Goal: Contribute content: Add original content to the website for others to see

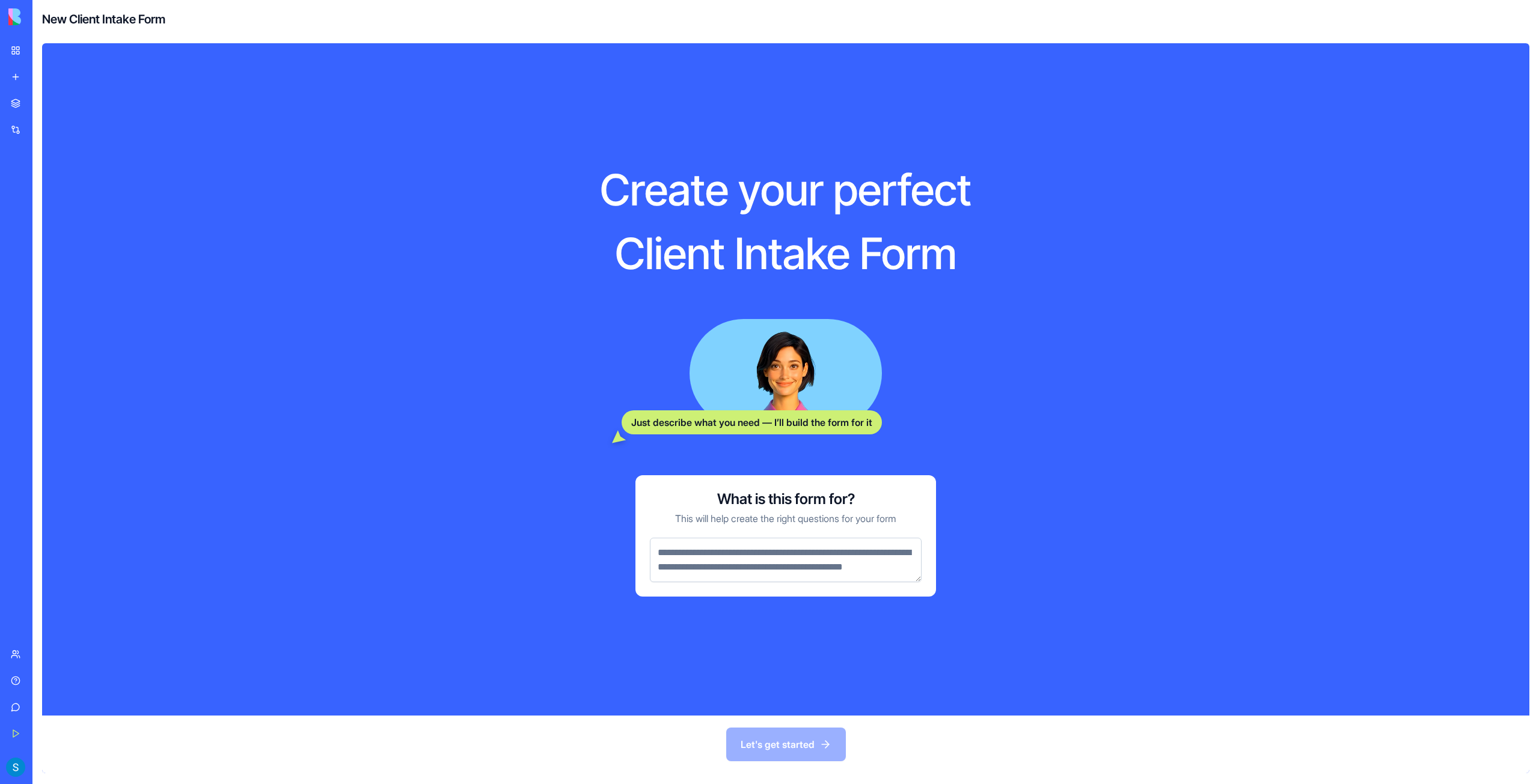
click at [67, 26] on h4 "New Client Intake Form" at bounding box center [103, 19] width 123 height 17
drag, startPoint x: 138, startPoint y: 18, endPoint x: 770, endPoint y: 266, distance: 678.9
click at [724, 239] on div "New Client Intake Form Create your perfect Client Intake Form Just describe wha…" at bounding box center [786, 392] width 1506 height 784
click at [812, 291] on div "Create your perfect Client Intake Form Just describe what you need — I’ll build…" at bounding box center [786, 379] width 539 height 595
click at [789, 565] on textarea at bounding box center [785, 560] width 272 height 44
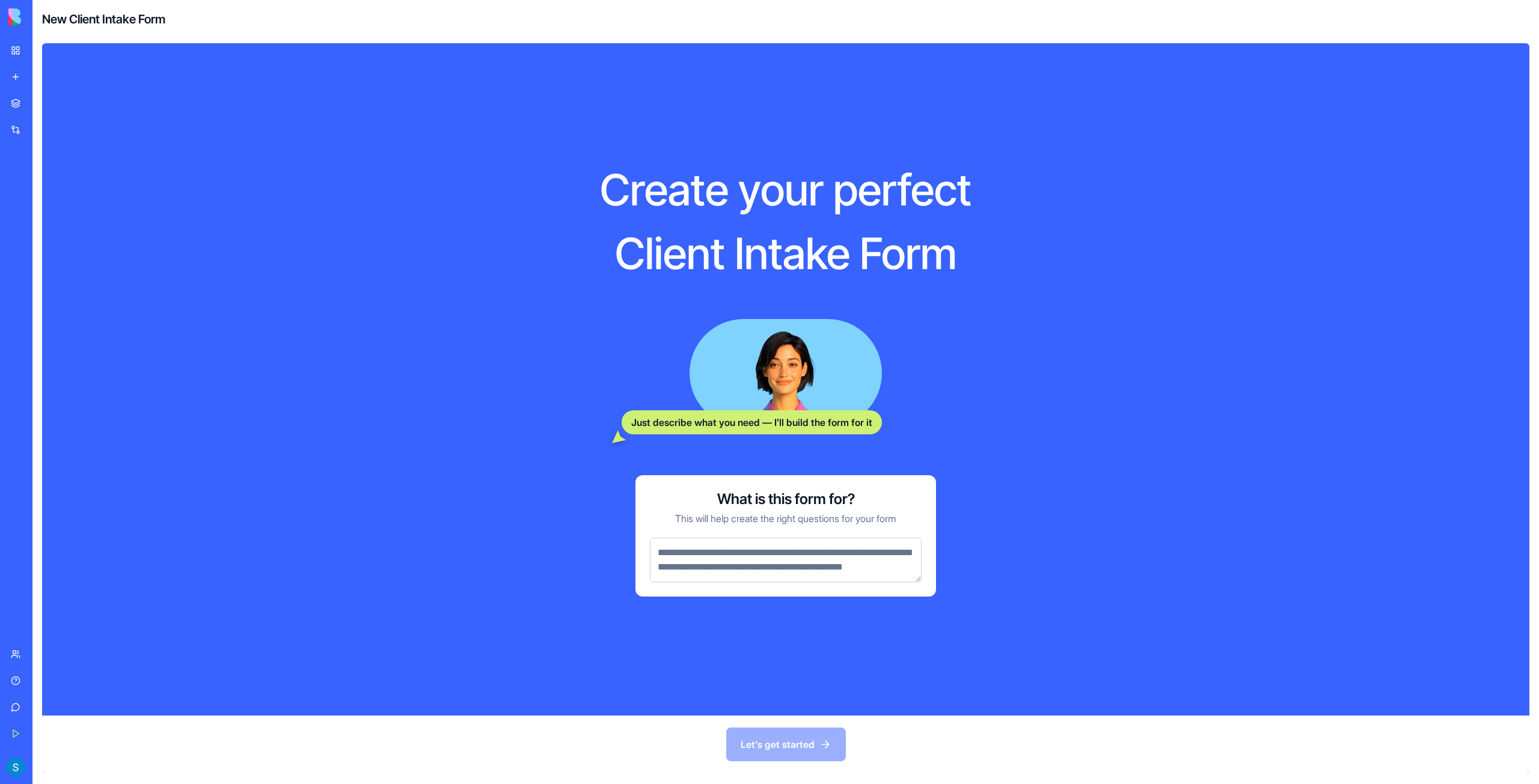
click at [1024, 459] on div "Create your perfect Client Intake Form Just describe what you need — I’ll build…" at bounding box center [786, 379] width 539 height 595
click at [776, 553] on textarea at bounding box center [785, 560] width 272 height 44
click at [6, 52] on link "My Workspace" at bounding box center [28, 50] width 48 height 24
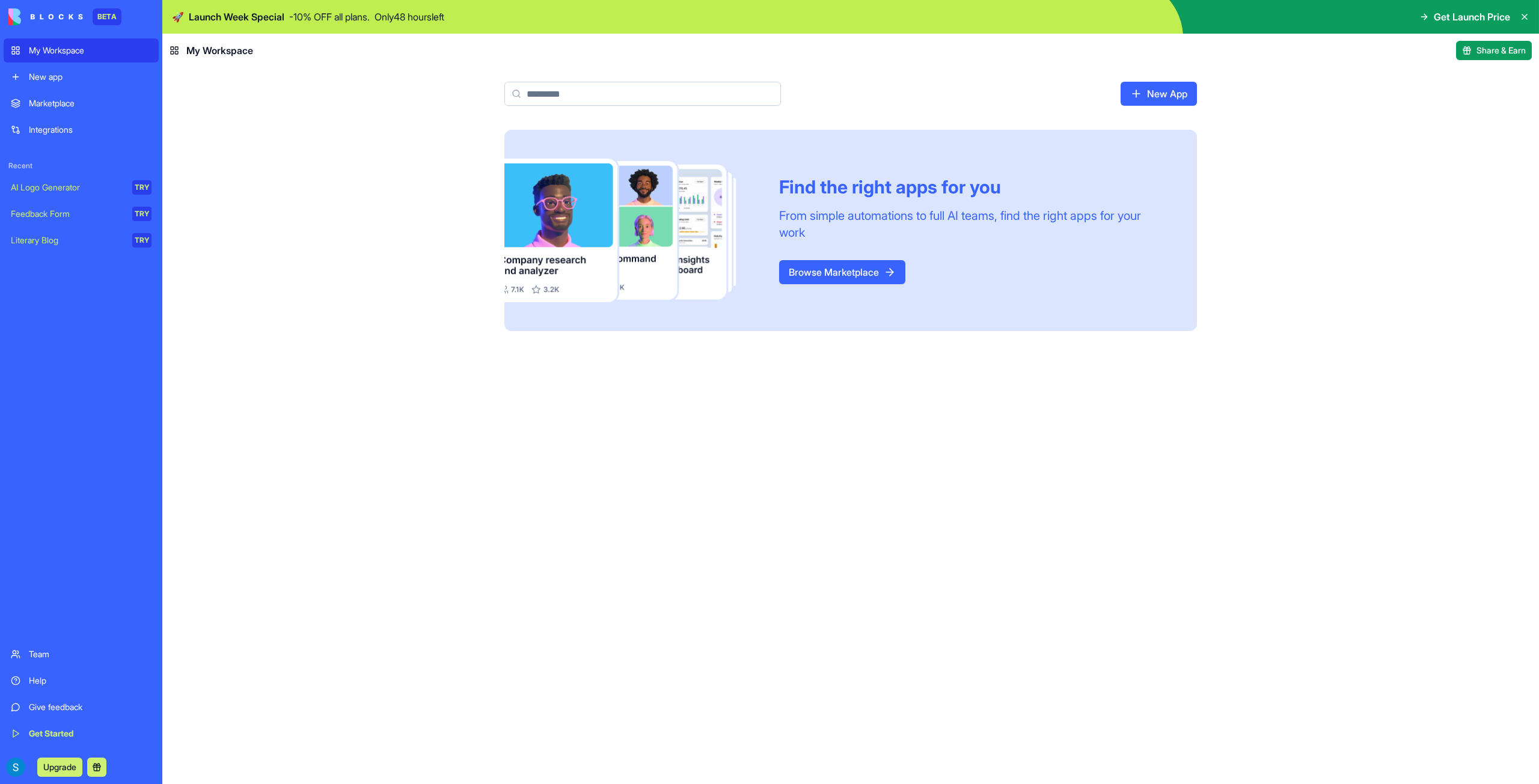
click at [76, 107] on div "Marketplace" at bounding box center [90, 103] width 122 height 12
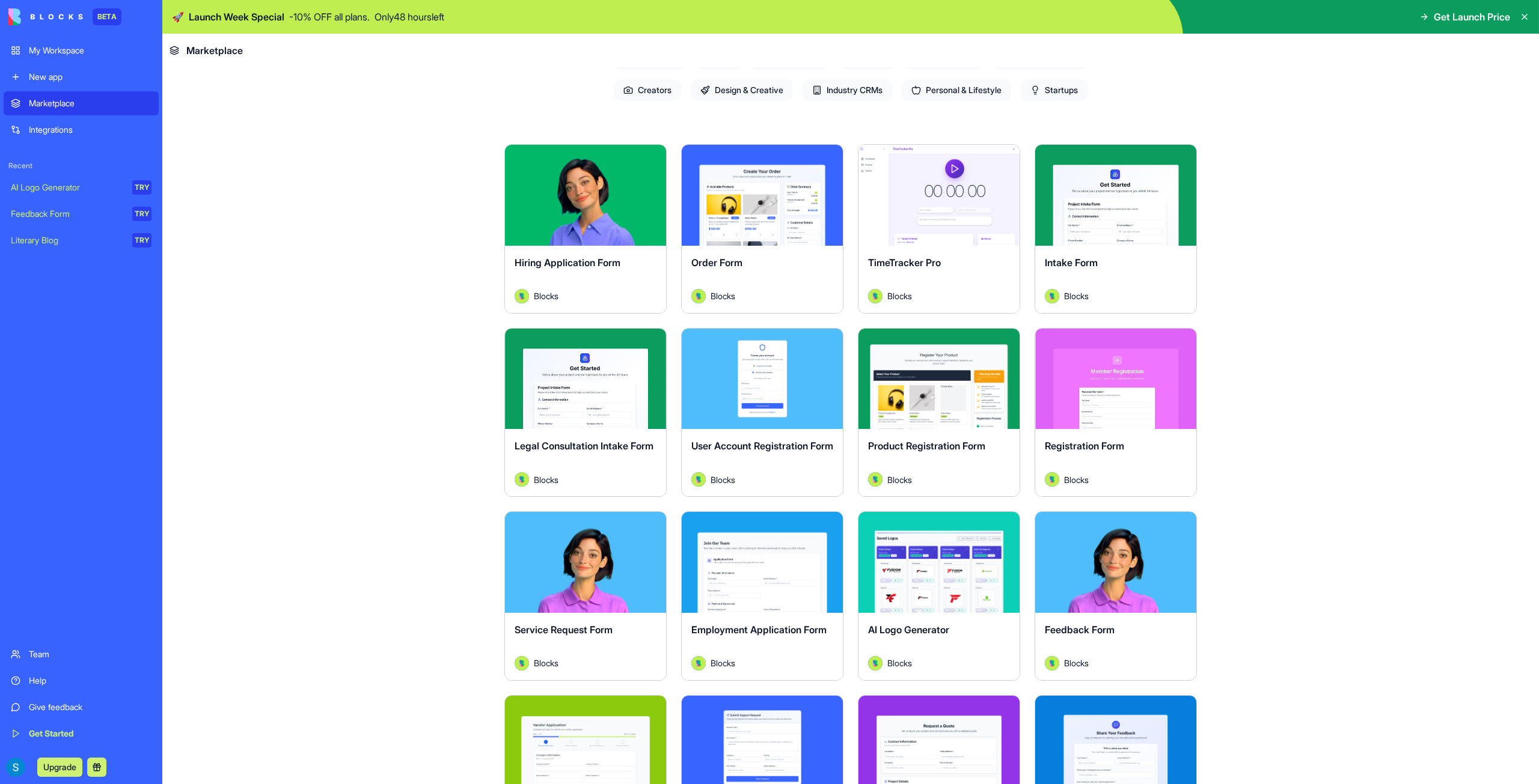
scroll to position [181, 0]
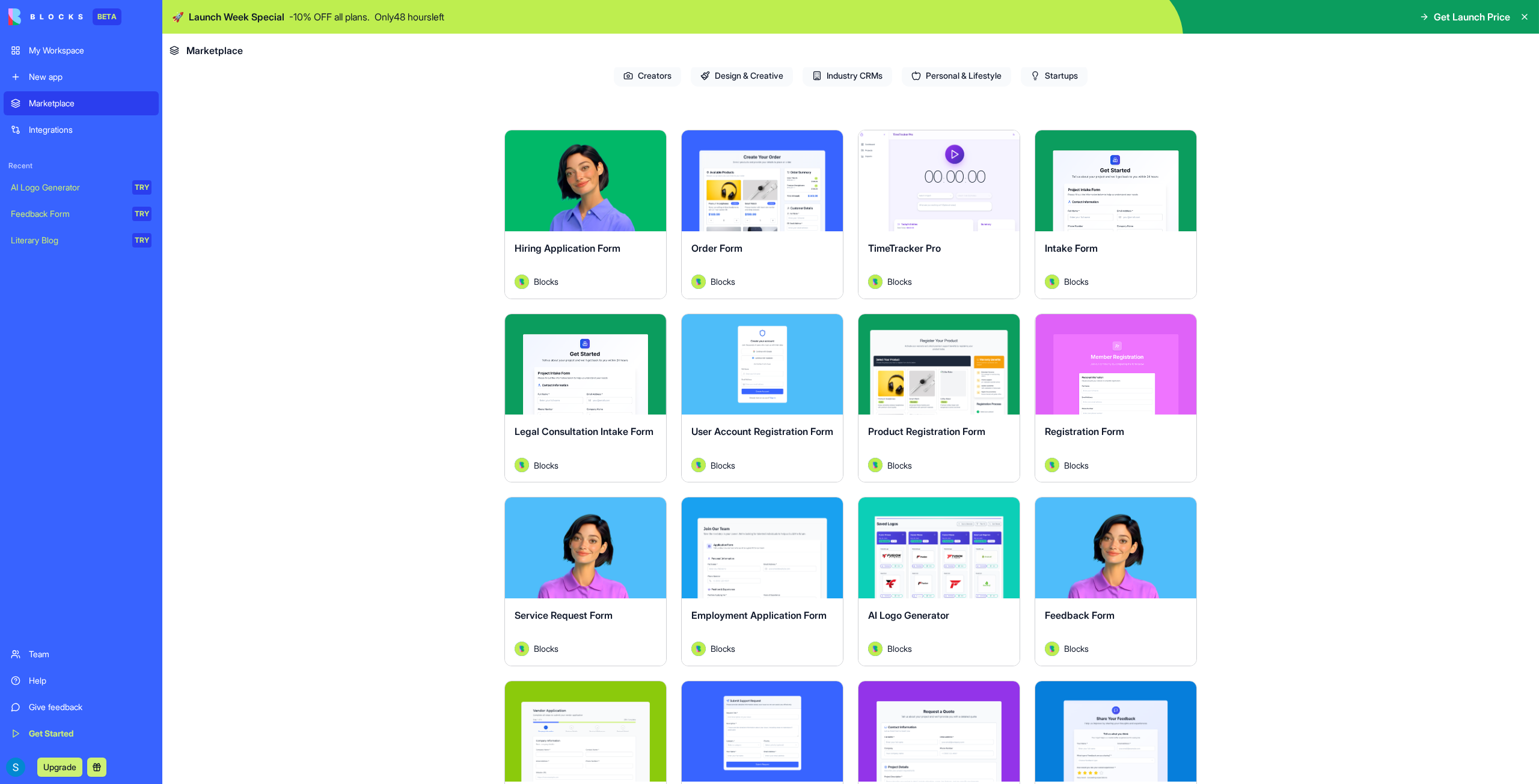
click at [1114, 366] on button "Explore" at bounding box center [1115, 364] width 90 height 24
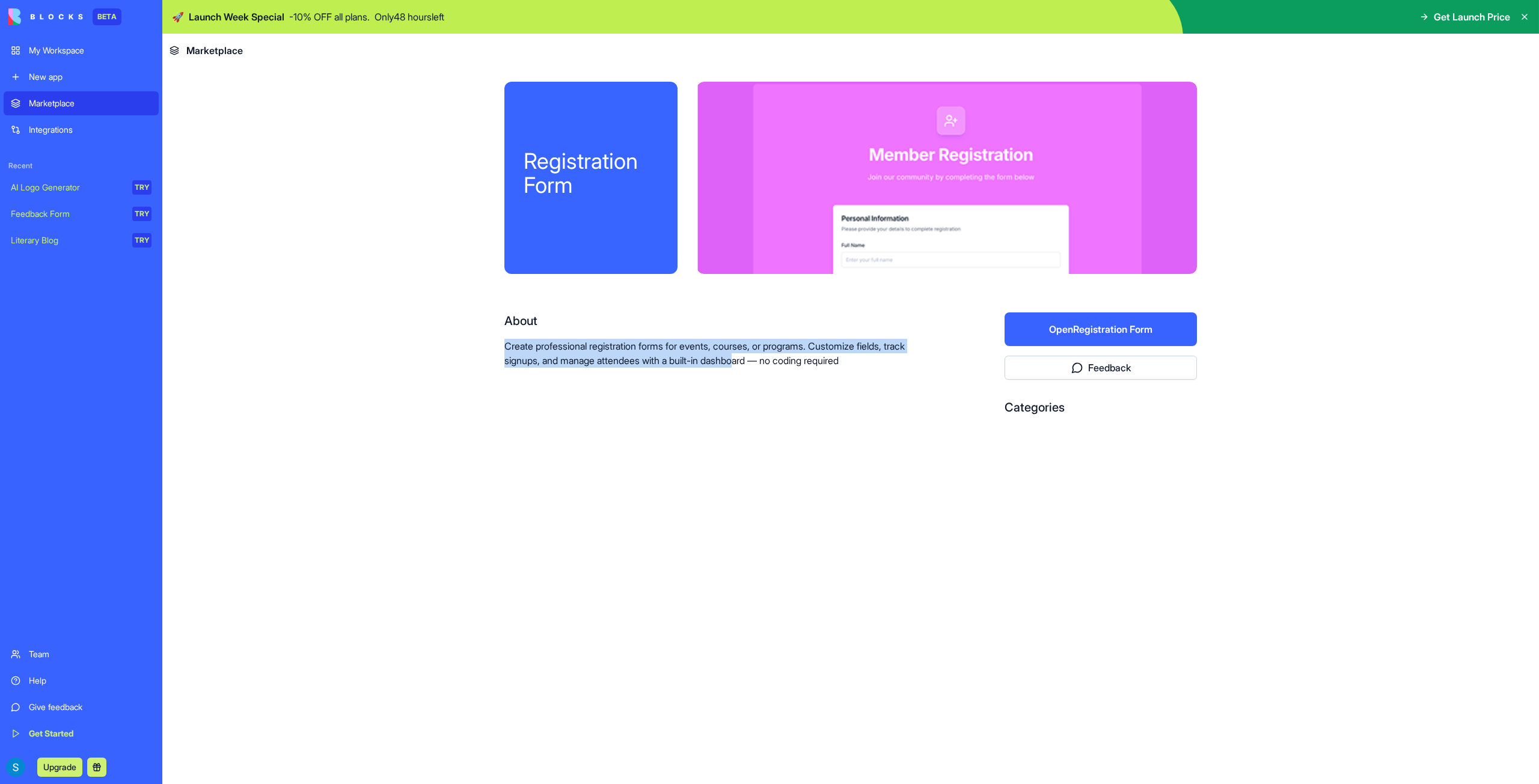
drag, startPoint x: 493, startPoint y: 333, endPoint x: 794, endPoint y: 373, distance: 303.6
click at [790, 373] on div "Registration Form About Create professional registration forms for events, cour…" at bounding box center [850, 292] width 770 height 450
click at [795, 373] on div "About Create professional registration forms for events, courses, or programs. …" at bounding box center [716, 368] width 423 height 113
click at [1098, 324] on button "Open Registration Form" at bounding box center [1101, 329] width 192 height 33
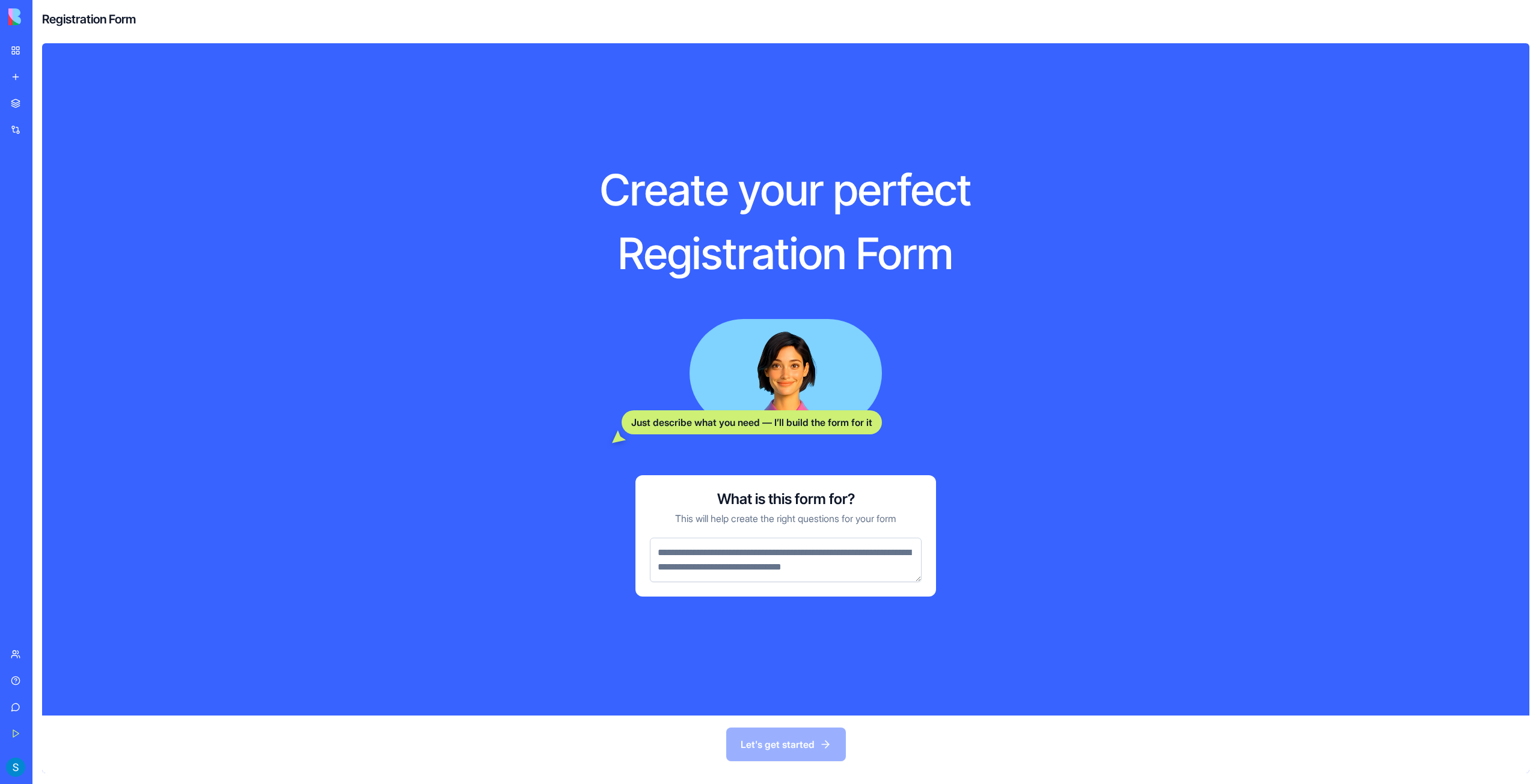
click at [821, 587] on div "What is this form for? This will help create the right questions for your form" at bounding box center [786, 536] width 301 height 122
click at [821, 577] on textarea at bounding box center [785, 560] width 272 height 44
click at [543, 542] on div "Create your perfect Registration Form Just describe what you need — I’ll build …" at bounding box center [786, 379] width 539 height 595
click at [22, 54] on link "My Workspace" at bounding box center [28, 50] width 48 height 24
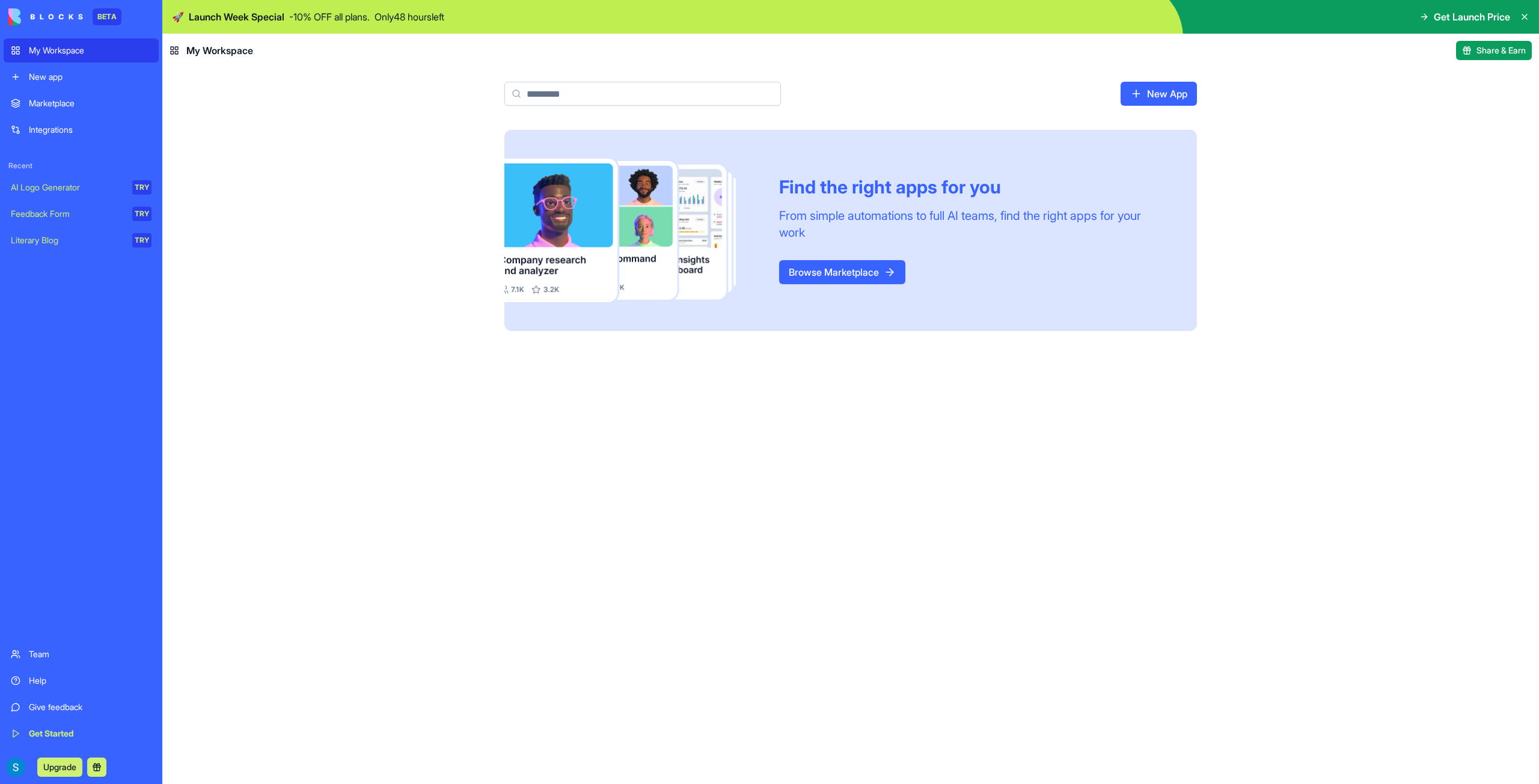
click at [54, 94] on link "Marketplace" at bounding box center [81, 103] width 155 height 24
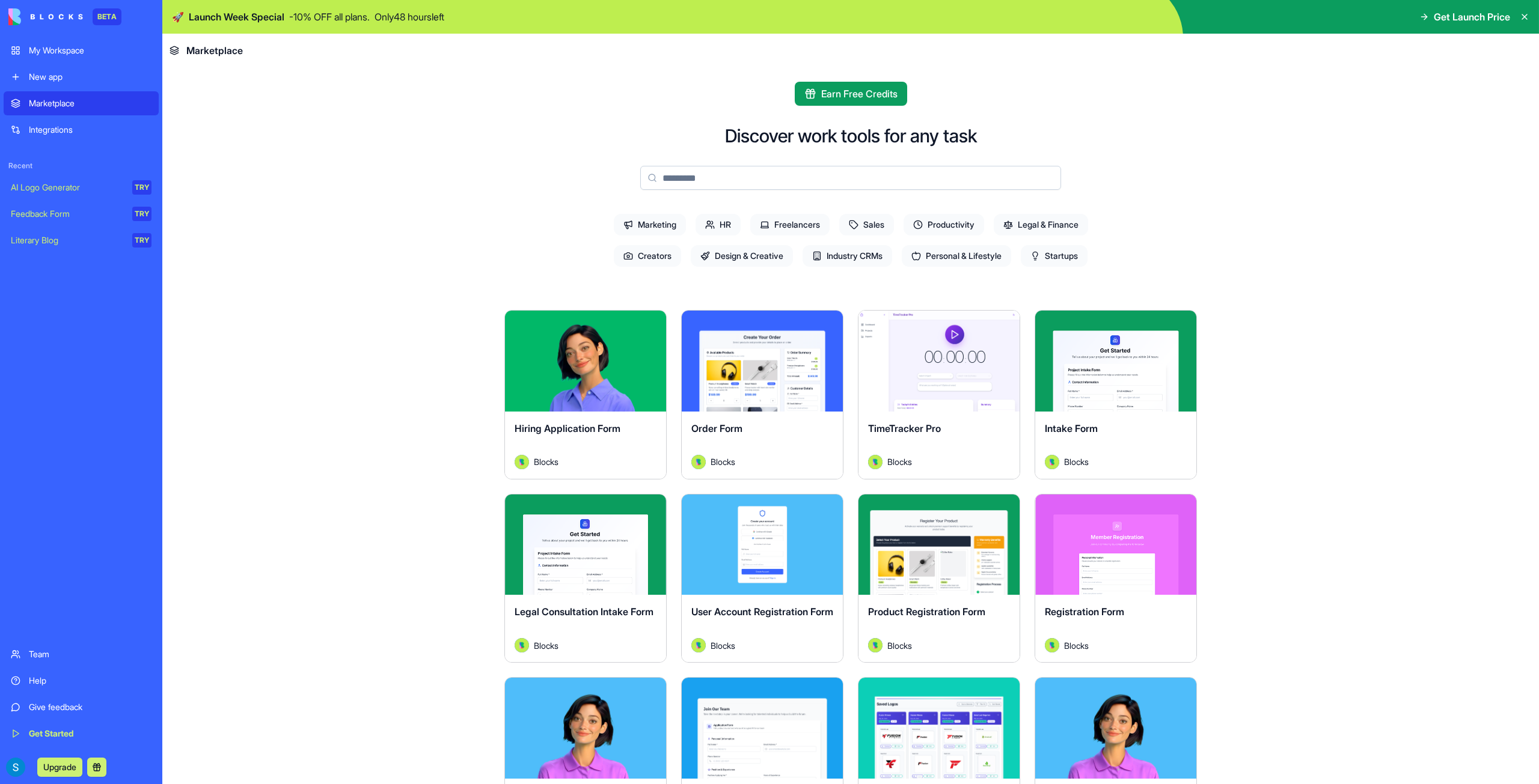
click at [919, 363] on button "Explore" at bounding box center [939, 361] width 90 height 24
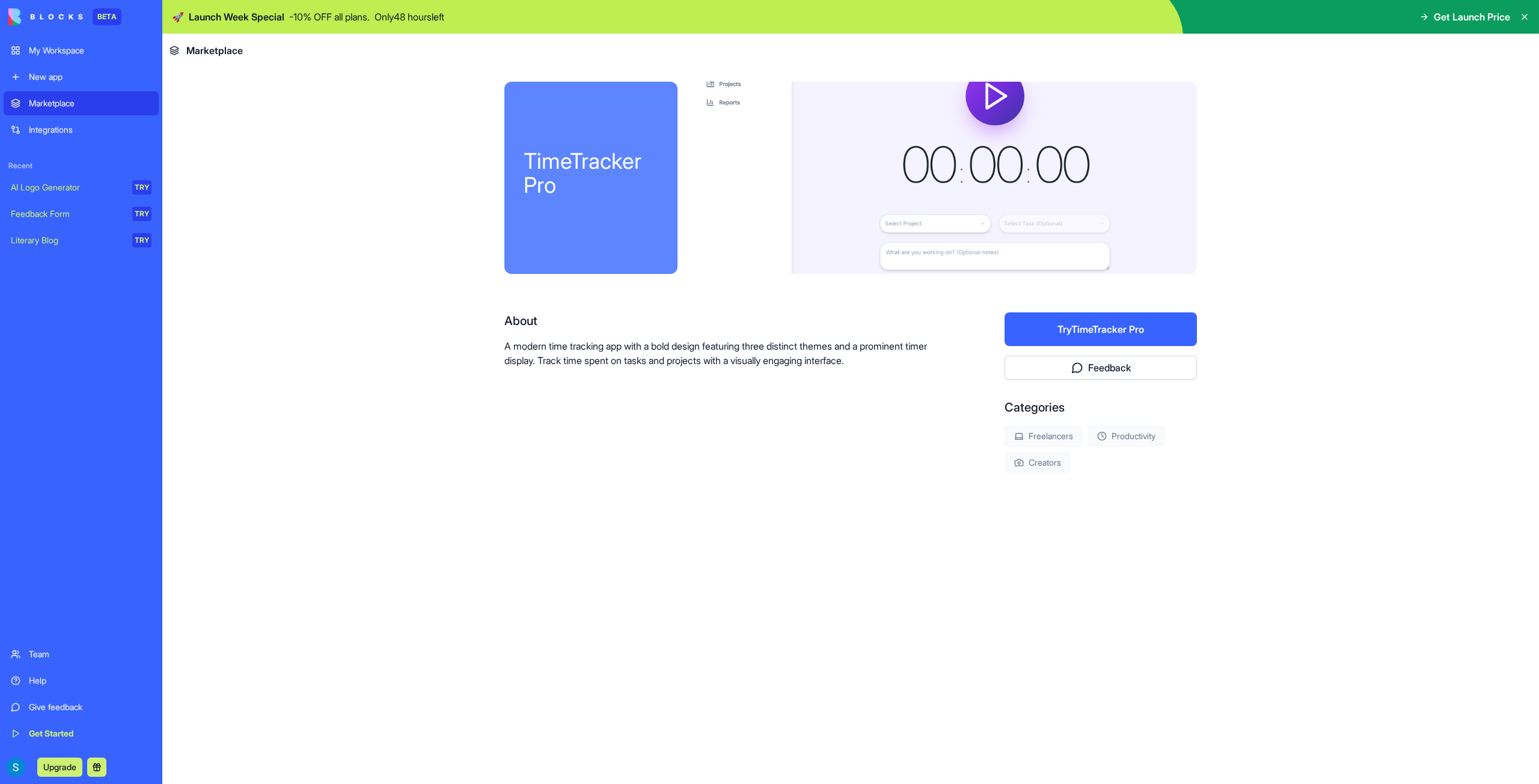
click at [1096, 335] on button "Try TimeTracker Pro" at bounding box center [1101, 329] width 192 height 33
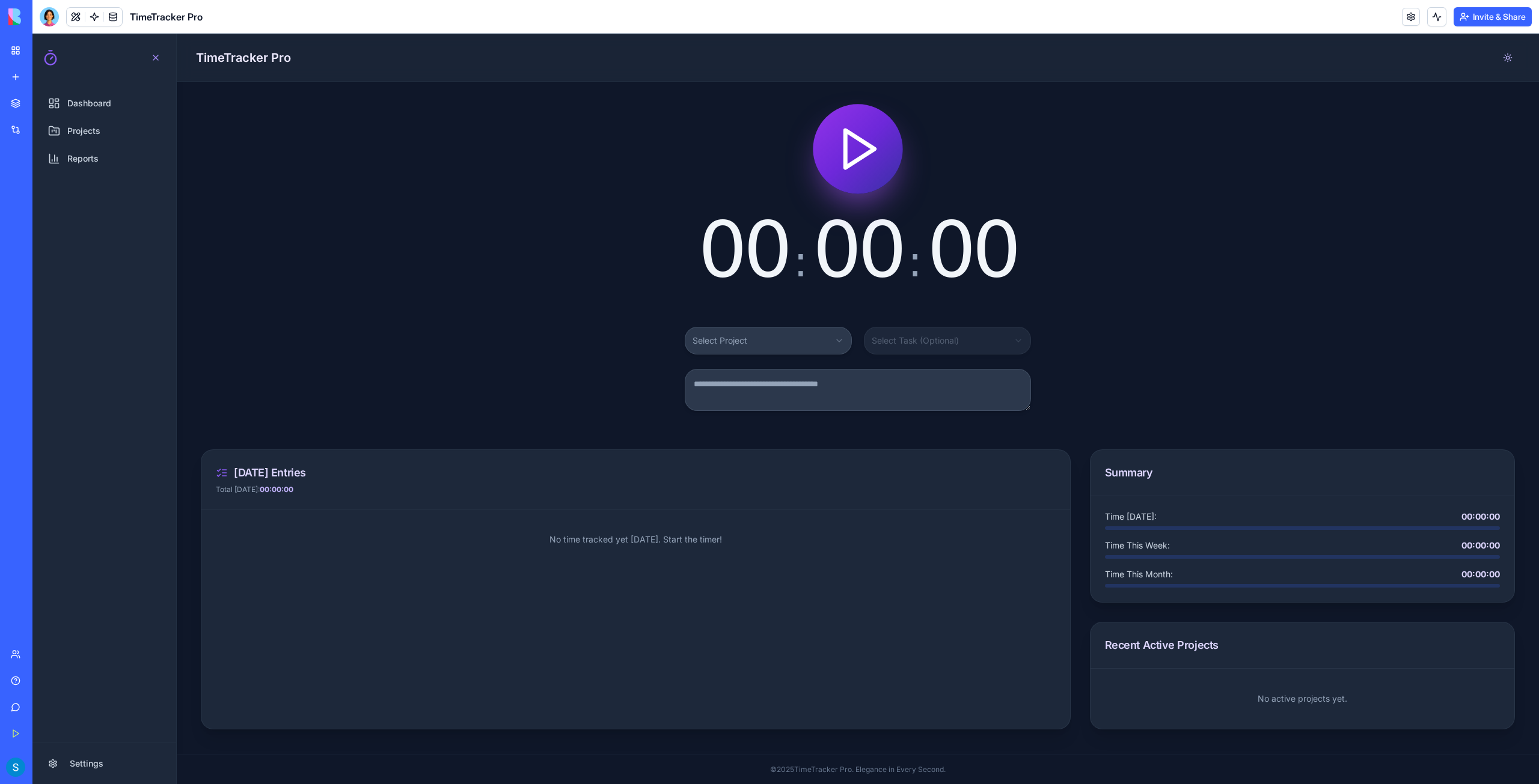
click at [1158, 523] on div "Time Today : 00:00:00" at bounding box center [1302, 520] width 395 height 19
click at [794, 341] on html "Dashboard Projects Reports Settings Open navigation menu TimeTracker Pro 00 : 0…" at bounding box center [786, 408] width 1506 height 751
click at [432, 234] on div "00 : 00 : 00" at bounding box center [858, 197] width 1314 height 183
click at [90, 106] on span "Dashboard" at bounding box center [89, 103] width 44 height 12
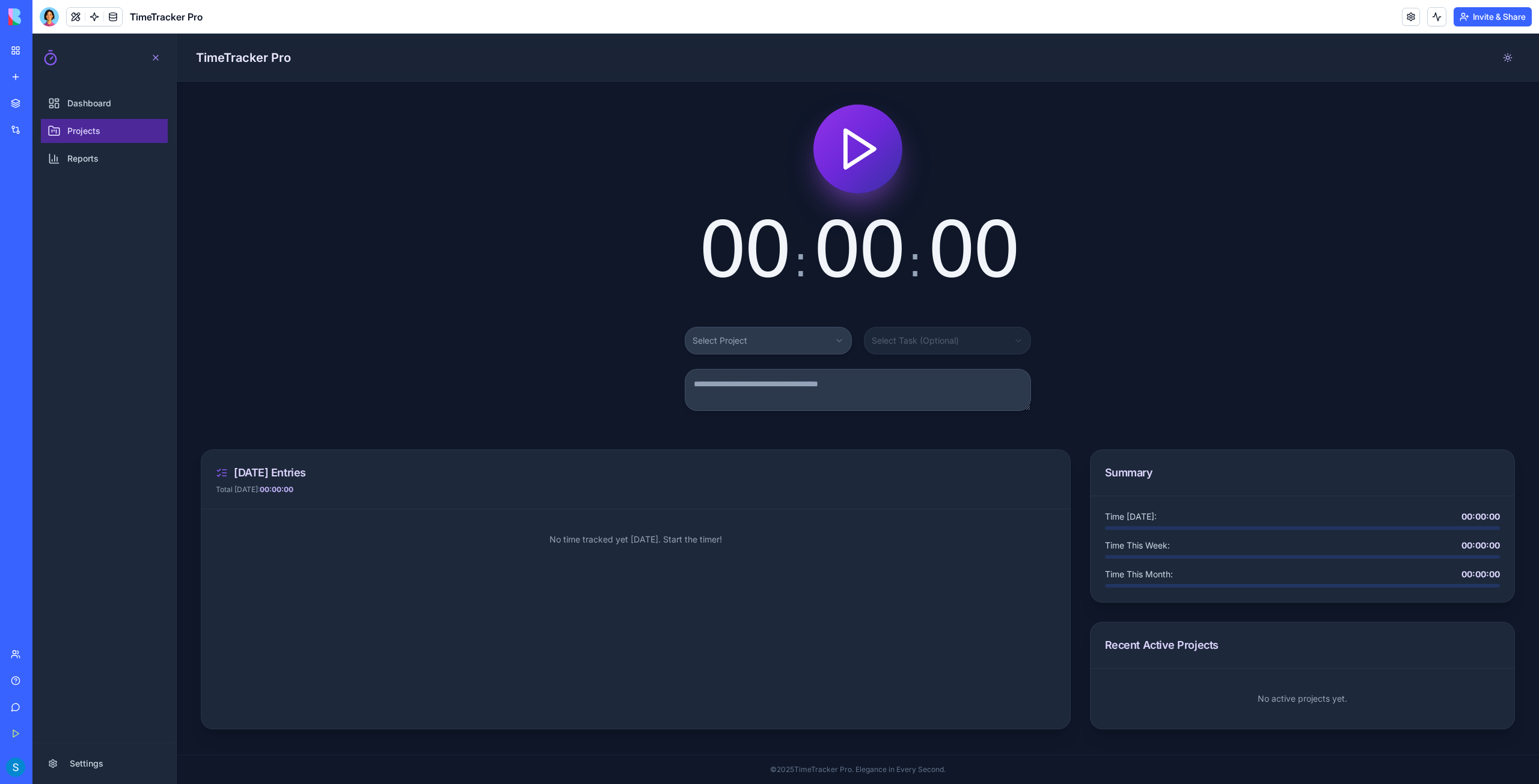
click at [85, 132] on span "Projects" at bounding box center [83, 131] width 33 height 12
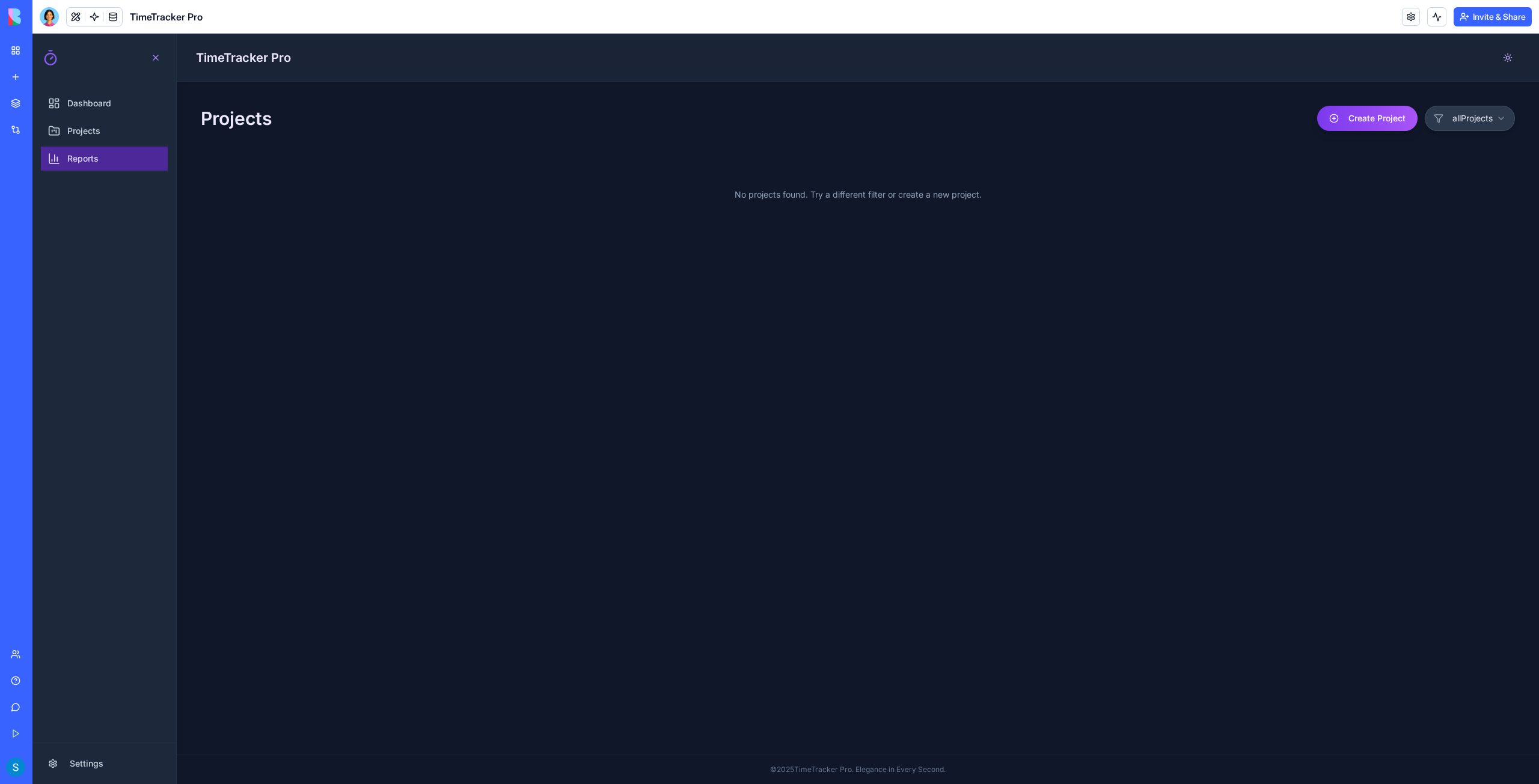
click at [89, 163] on span "Reports" at bounding box center [82, 159] width 31 height 12
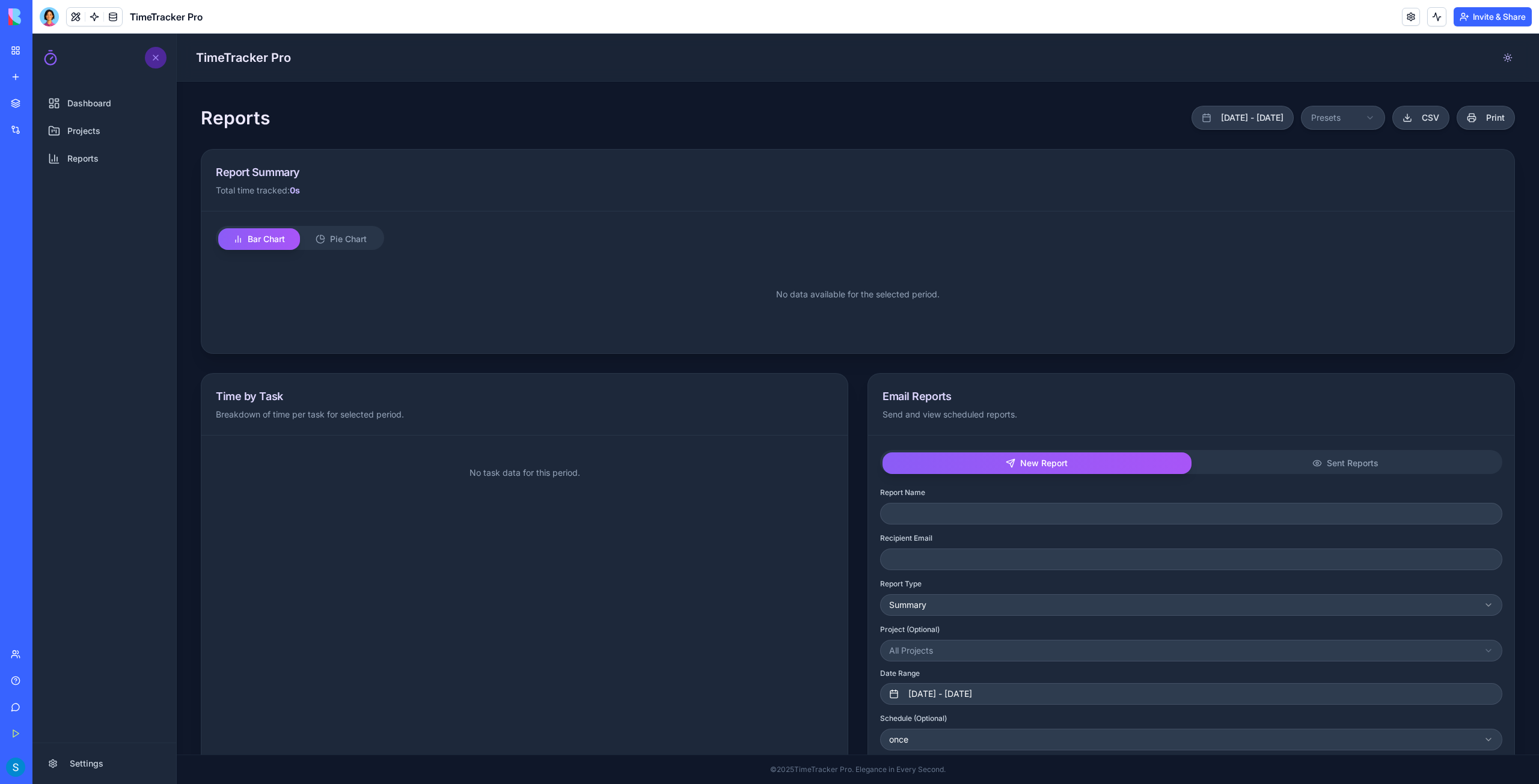
click at [164, 57] on button at bounding box center [156, 58] width 22 height 22
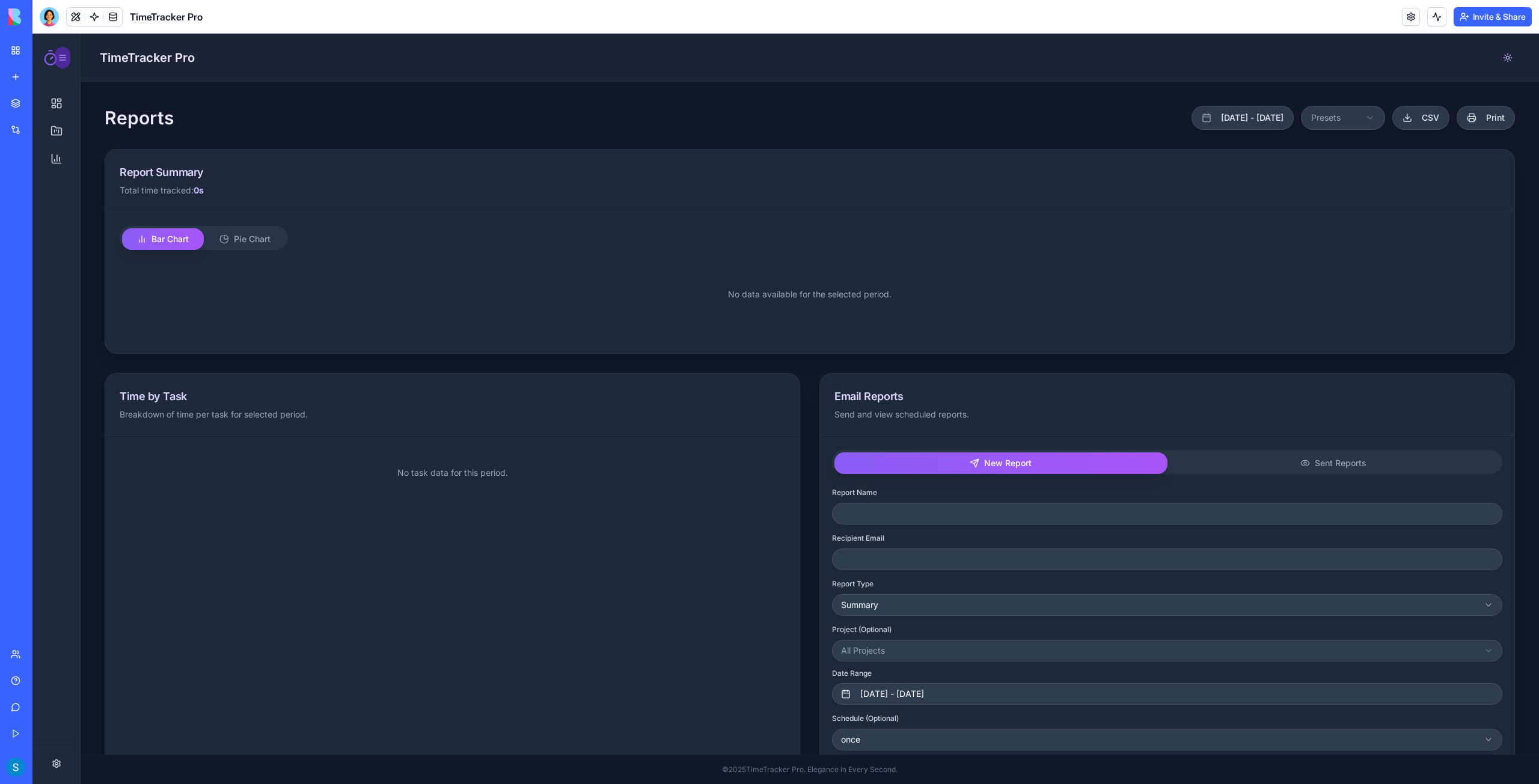
click at [60, 55] on div at bounding box center [62, 58] width 9 height 9
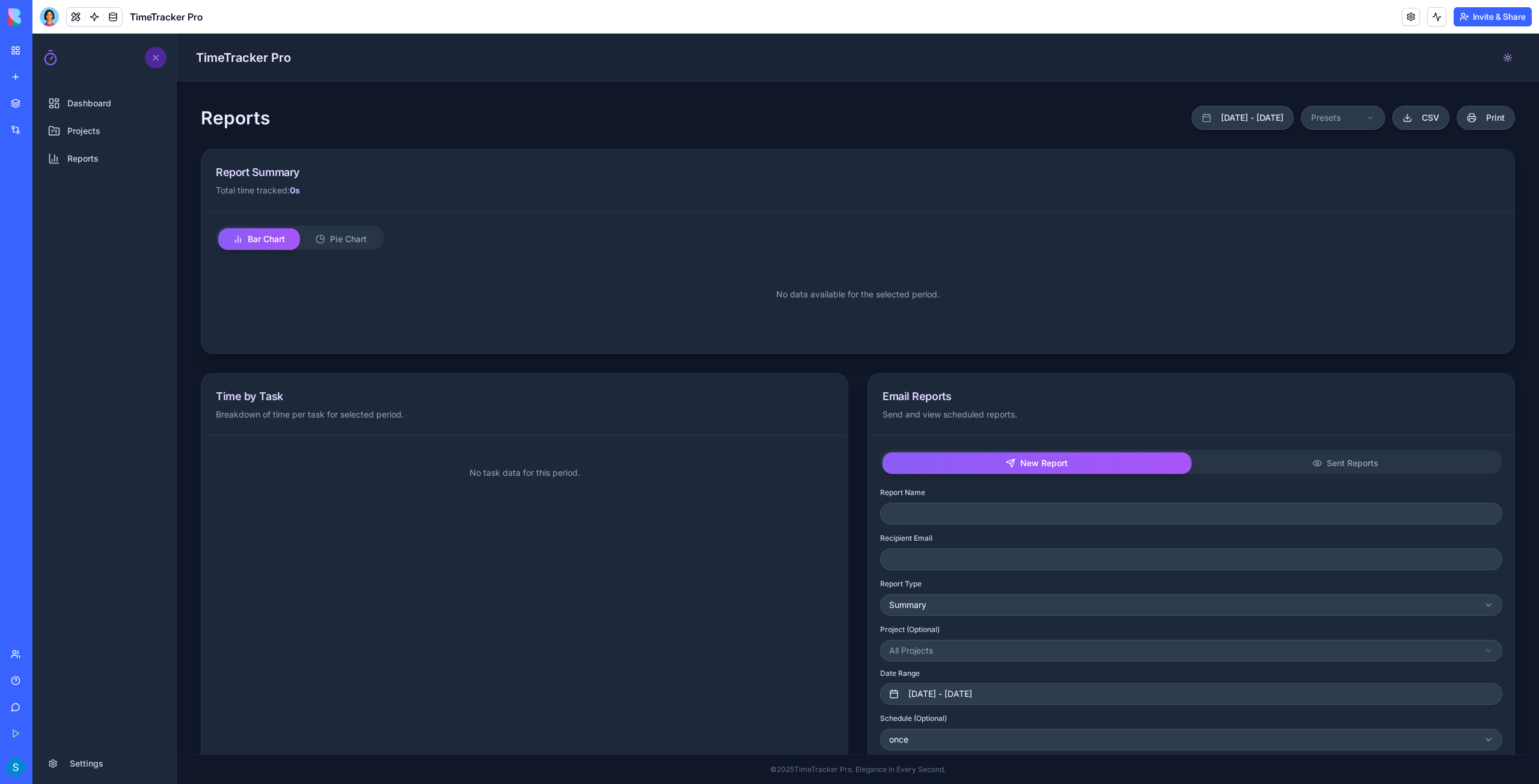
click at [19, 55] on link "My Workspace" at bounding box center [28, 50] width 48 height 24
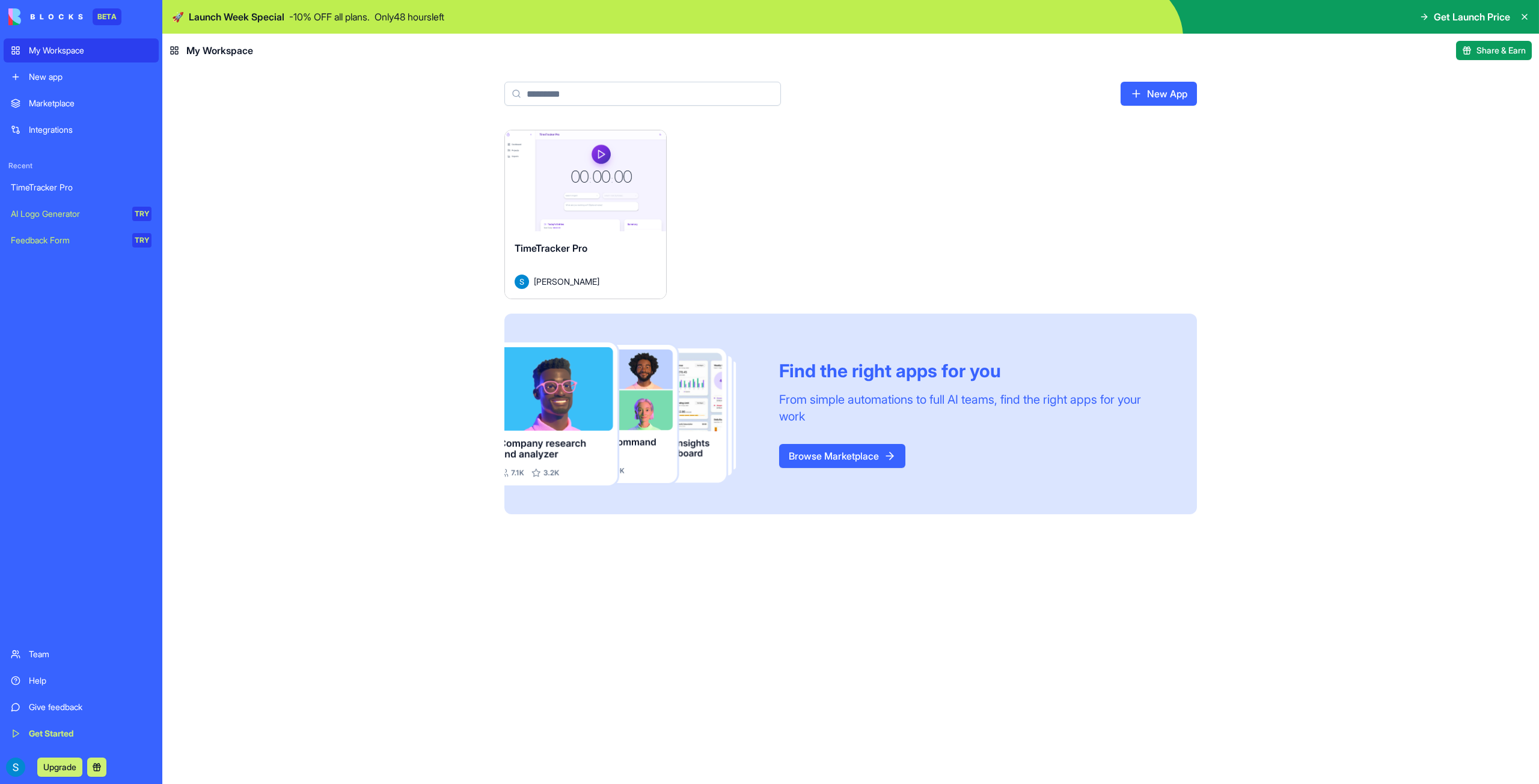
click at [1016, 191] on div "Launch TimeTracker Pro Shawn Park Find the right apps for you From simple autom…" at bounding box center [850, 322] width 692 height 384
click at [1171, 105] on link "New App" at bounding box center [1158, 93] width 76 height 24
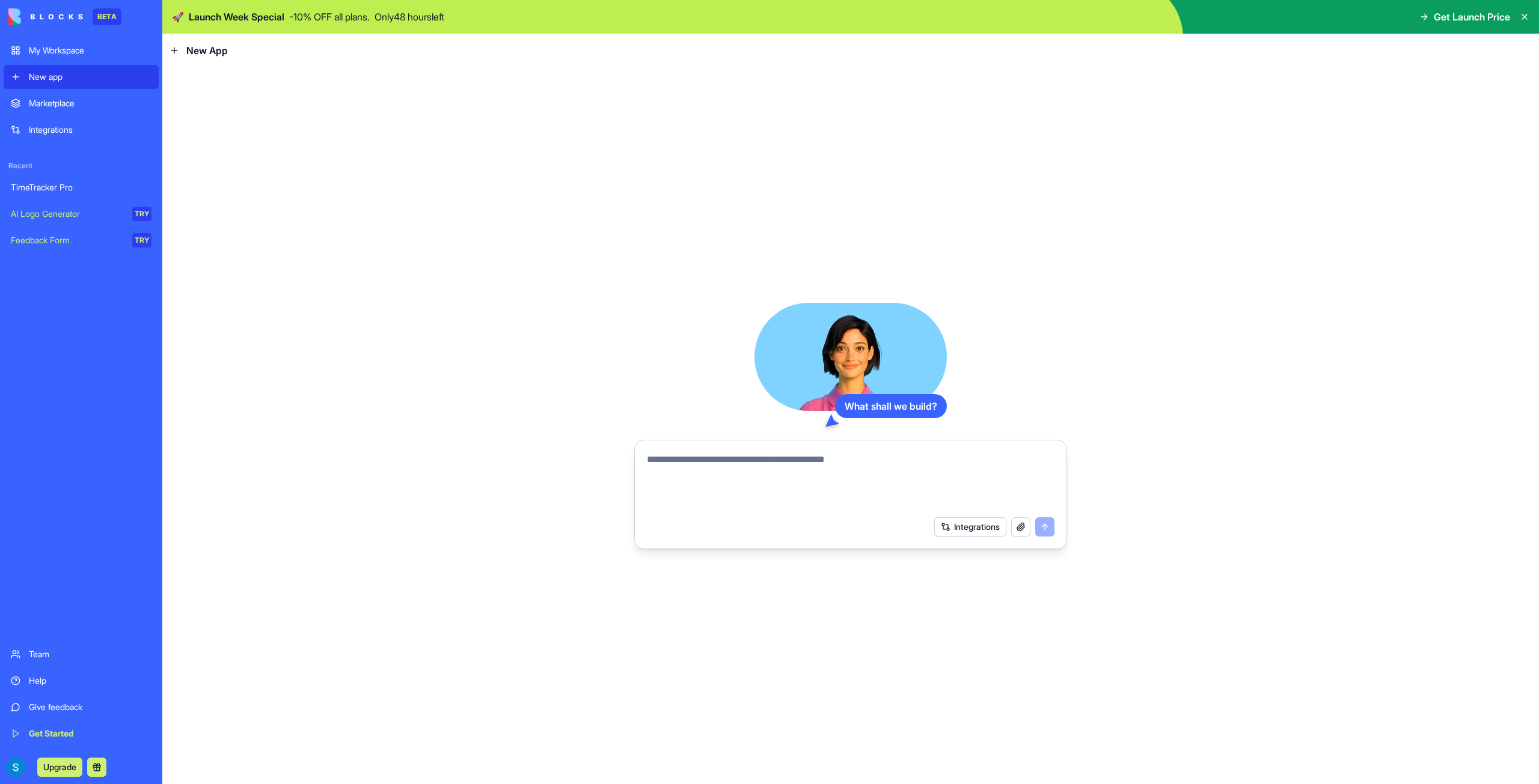
click at [68, 124] on div "Integrations" at bounding box center [90, 130] width 122 height 12
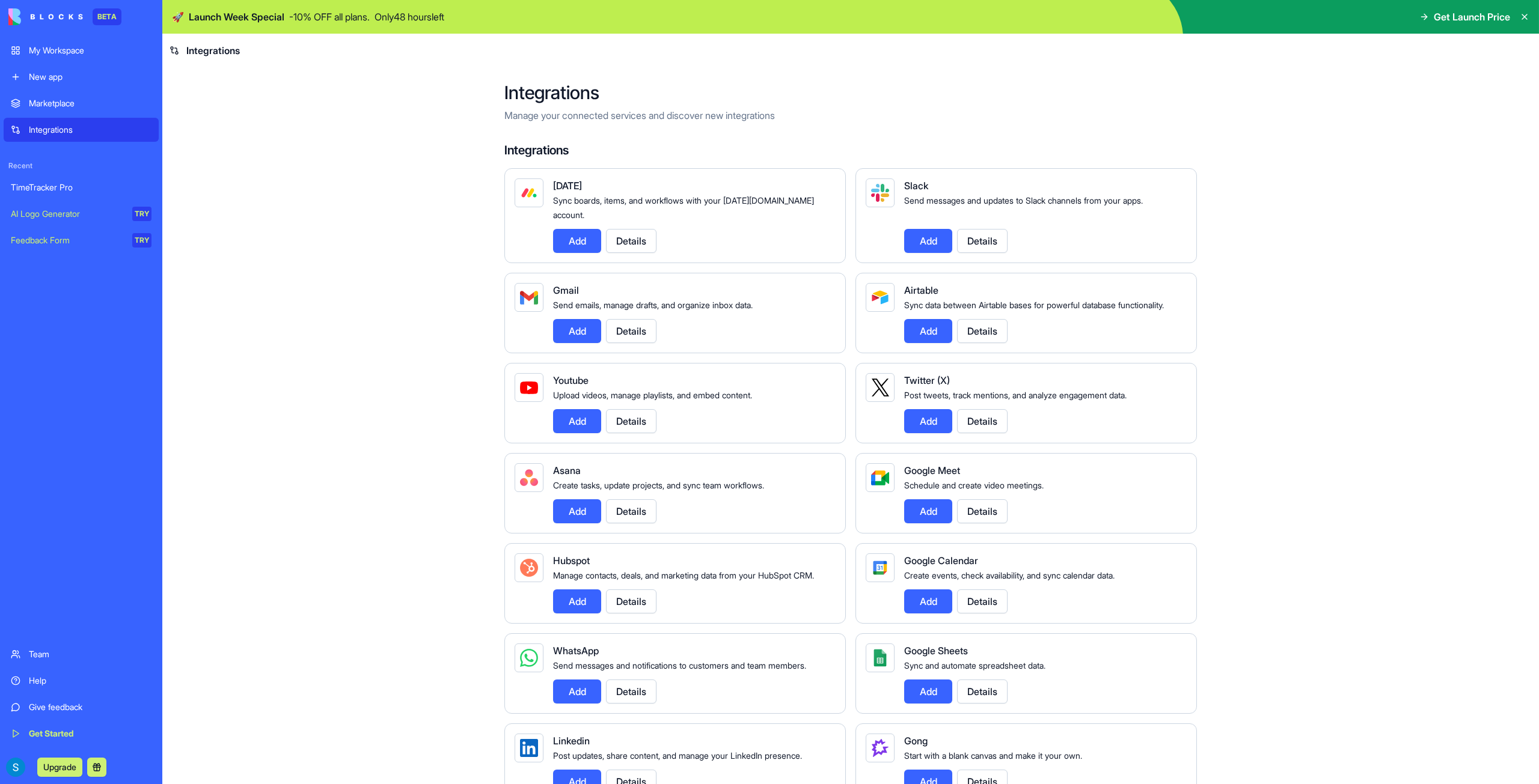
click at [567, 333] on button "Add" at bounding box center [577, 330] width 48 height 24
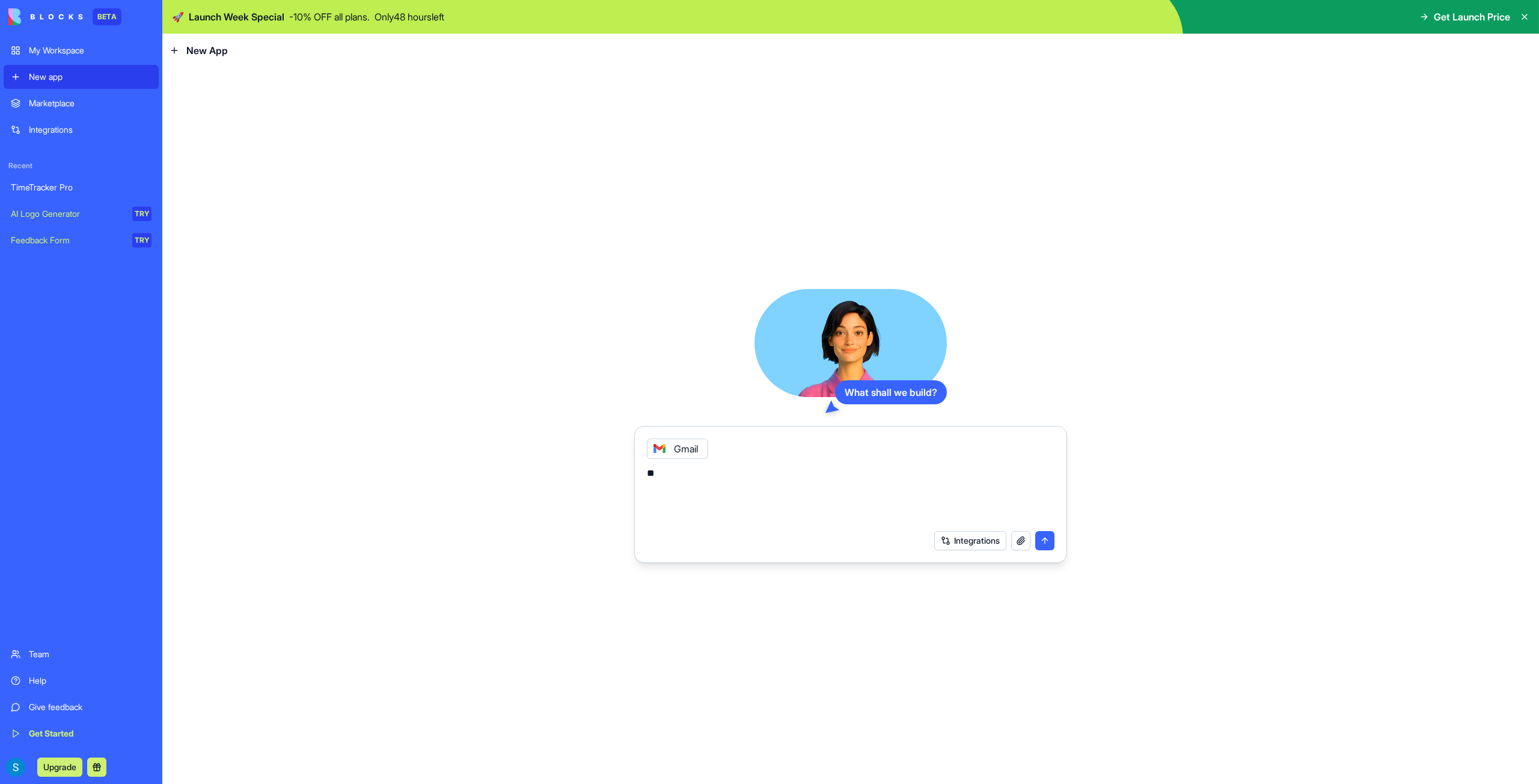
type textarea "*"
type textarea "**********"
click at [1046, 539] on button "submit" at bounding box center [1045, 541] width 19 height 19
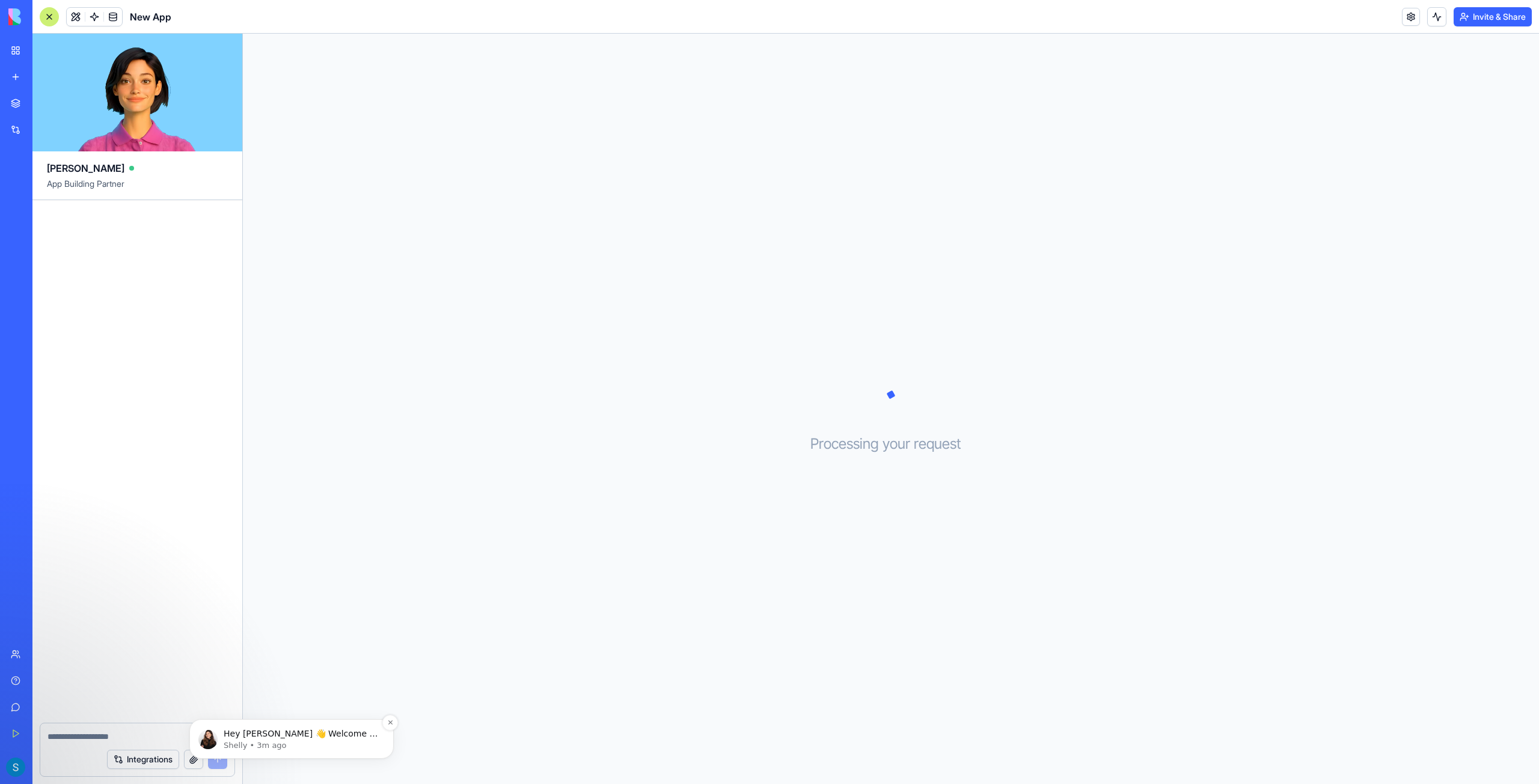
click at [318, 740] on p "Shelly • 3m ago" at bounding box center [301, 745] width 155 height 11
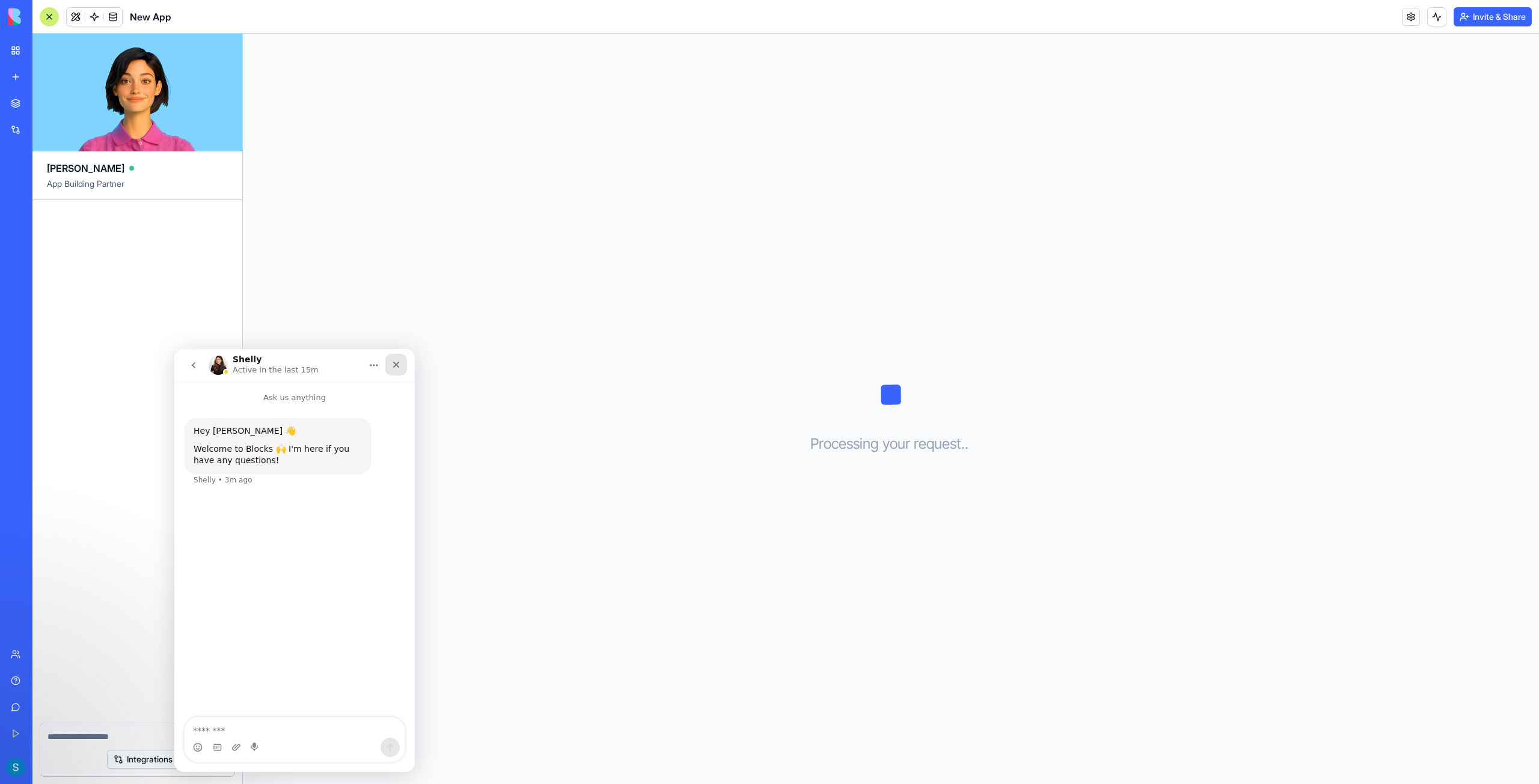
click at [395, 369] on icon "Close" at bounding box center [395, 365] width 9 height 9
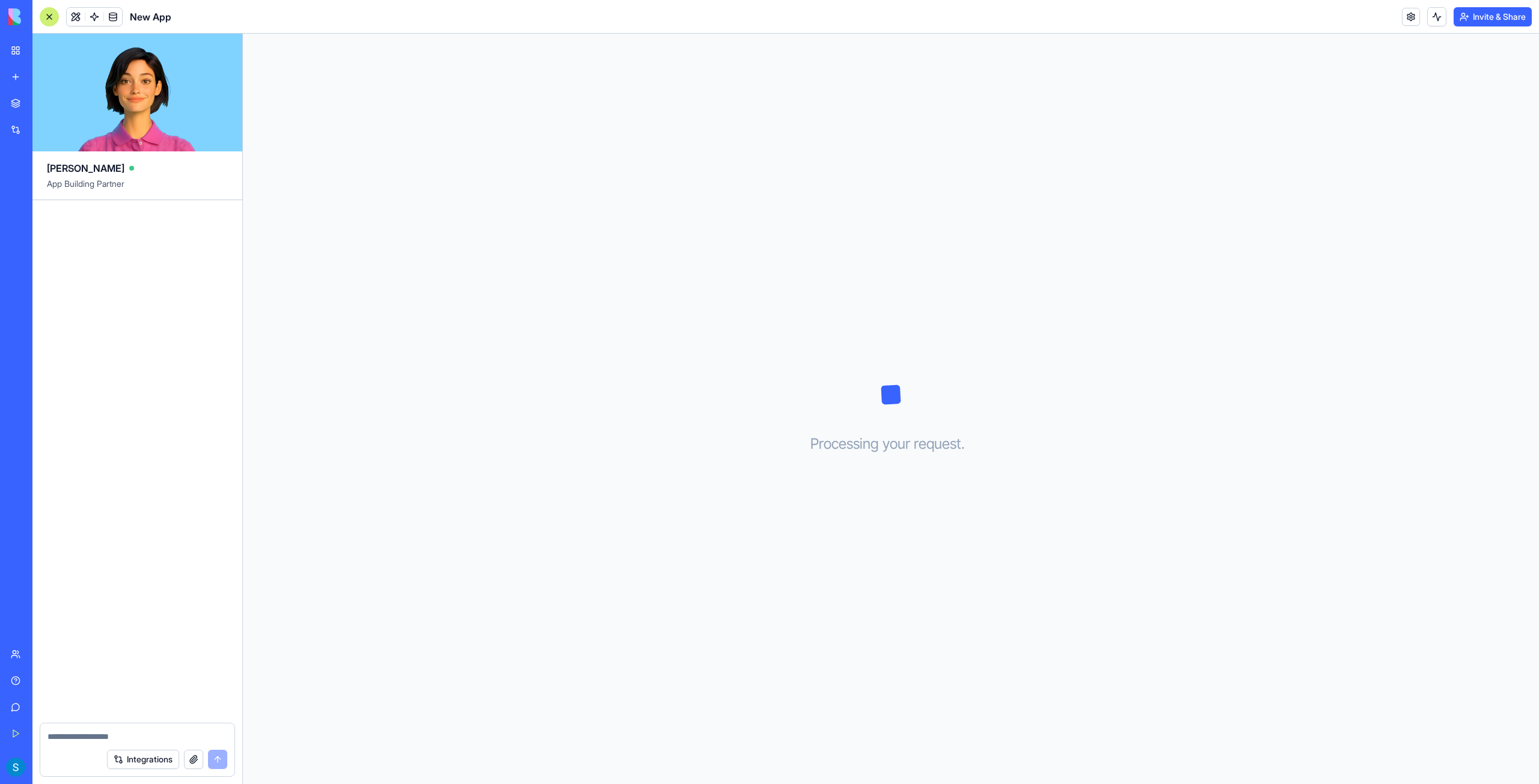
click at [788, 494] on div "Processing your request . . ." at bounding box center [891, 408] width 1296 height 751
click at [717, 478] on div "Processing your request . . ." at bounding box center [891, 408] width 1296 height 751
click at [1005, 404] on div "Processing your request . . ." at bounding box center [891, 408] width 1296 height 751
click at [205, 310] on div at bounding box center [138, 462] width 210 height 523
click at [846, 360] on div "Processing your request . . ." at bounding box center [891, 408] width 1296 height 751
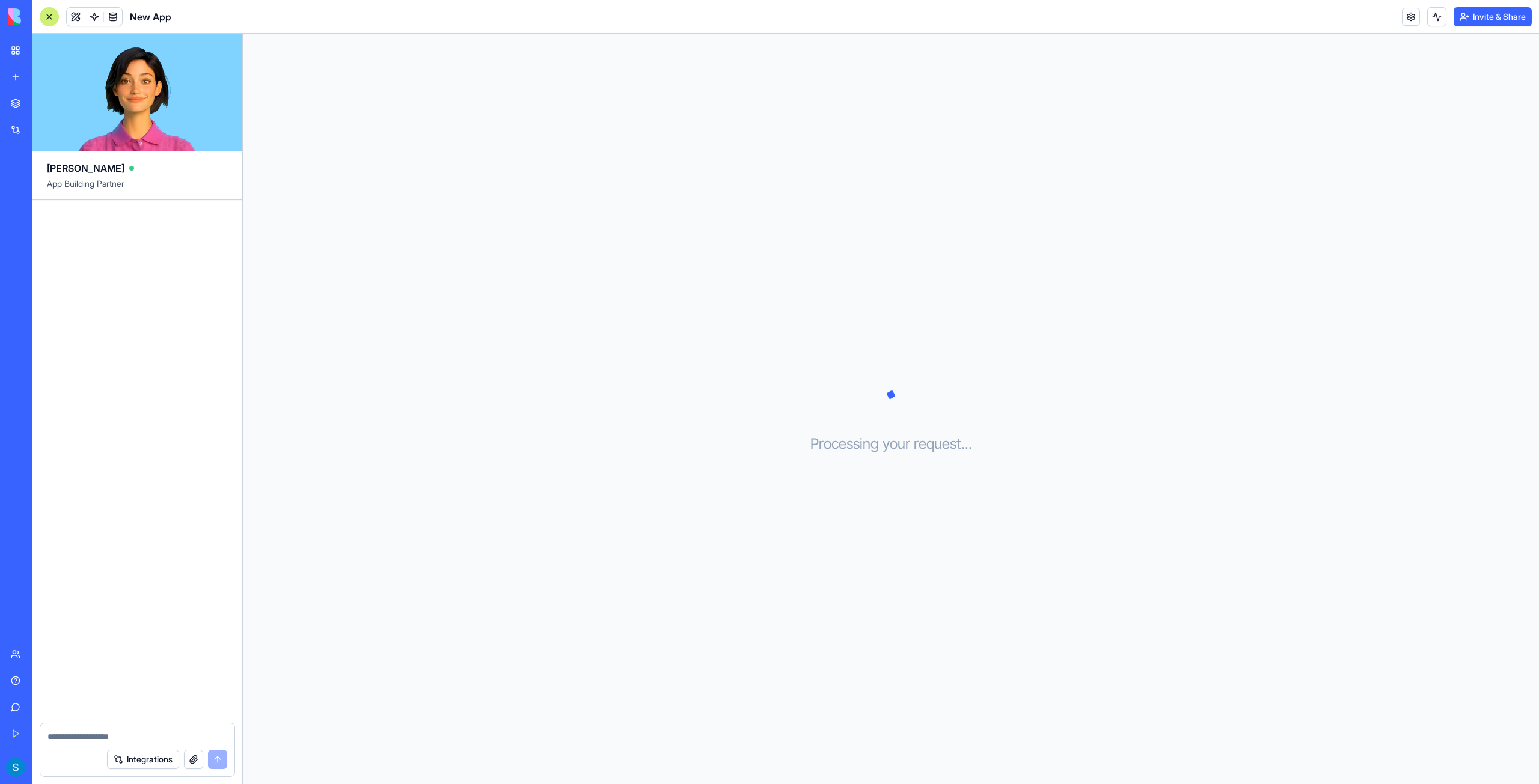
click at [908, 406] on icon at bounding box center [890, 395] width 60 height 60
click at [969, 191] on div "Processing your request . . ." at bounding box center [891, 408] width 1296 height 751
click at [880, 367] on icon at bounding box center [890, 395] width 60 height 60
click at [89, 740] on textarea at bounding box center [137, 737] width 180 height 12
click at [884, 453] on h3 "Processing your request . . ." at bounding box center [891, 444] width 162 height 19
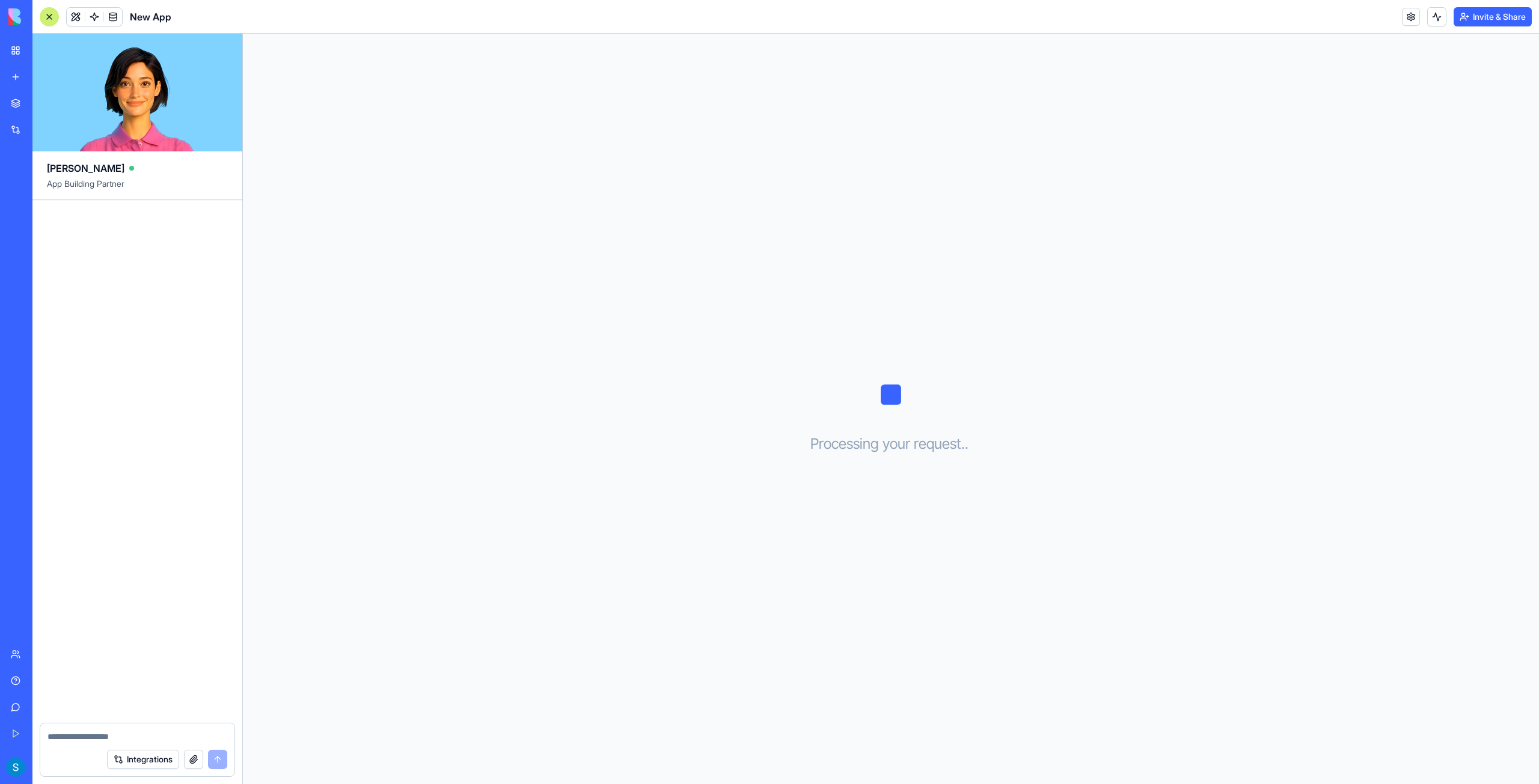
click at [889, 405] on icon at bounding box center [890, 395] width 60 height 60
click at [124, 236] on div at bounding box center [138, 462] width 210 height 523
click at [132, 175] on div "[PERSON_NAME]" at bounding box center [137, 163] width 181 height 24
click at [146, 136] on video at bounding box center [138, 92] width 210 height 118
click at [157, 93] on video at bounding box center [138, 92] width 210 height 118
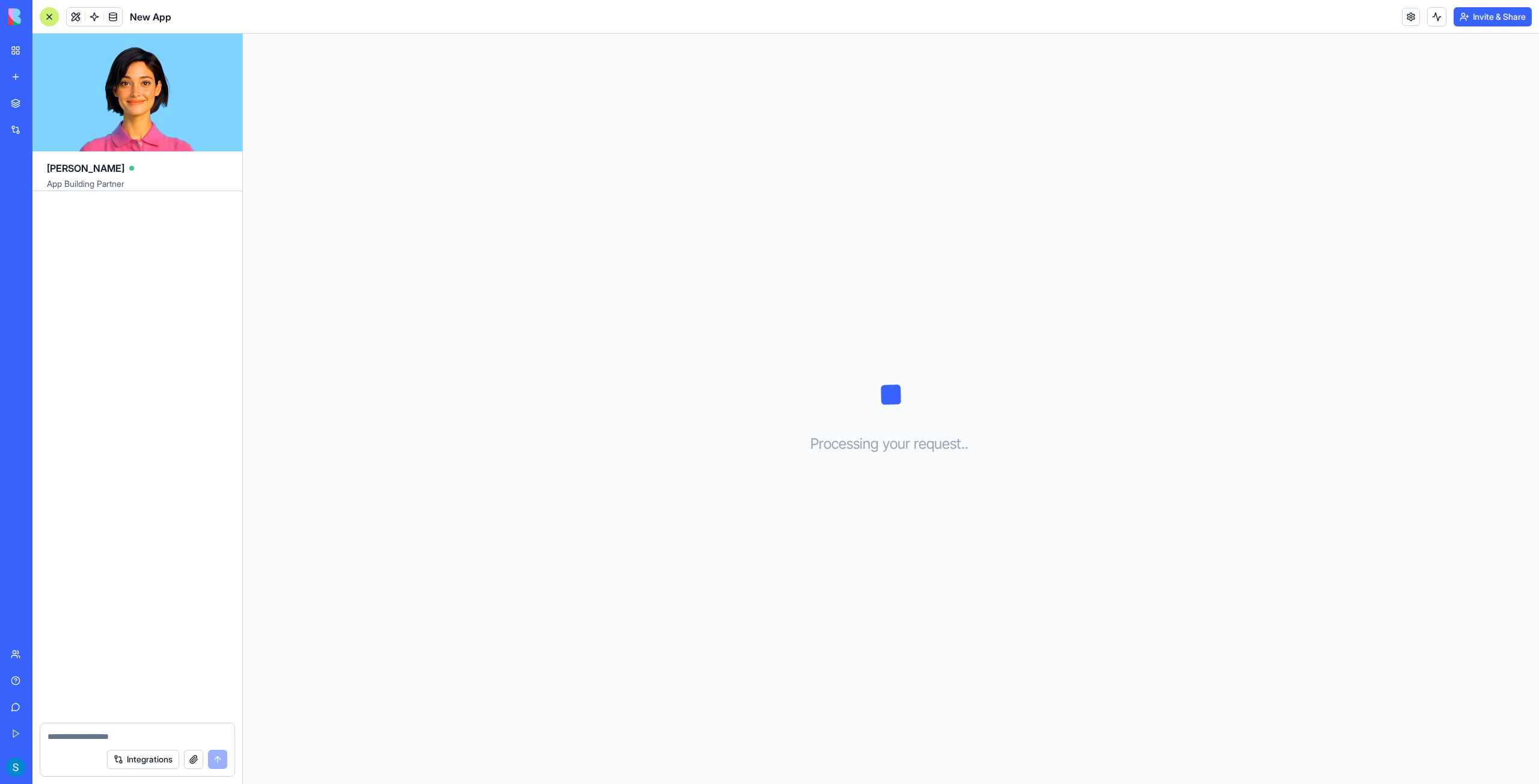
click at [142, 164] on div "[PERSON_NAME]" at bounding box center [137, 163] width 181 height 24
click at [159, 106] on video at bounding box center [138, 92] width 210 height 118
click at [159, 102] on video at bounding box center [138, 92] width 210 height 118
click at [124, 213] on div at bounding box center [138, 462] width 210 height 523
click at [133, 119] on video at bounding box center [138, 92] width 210 height 118
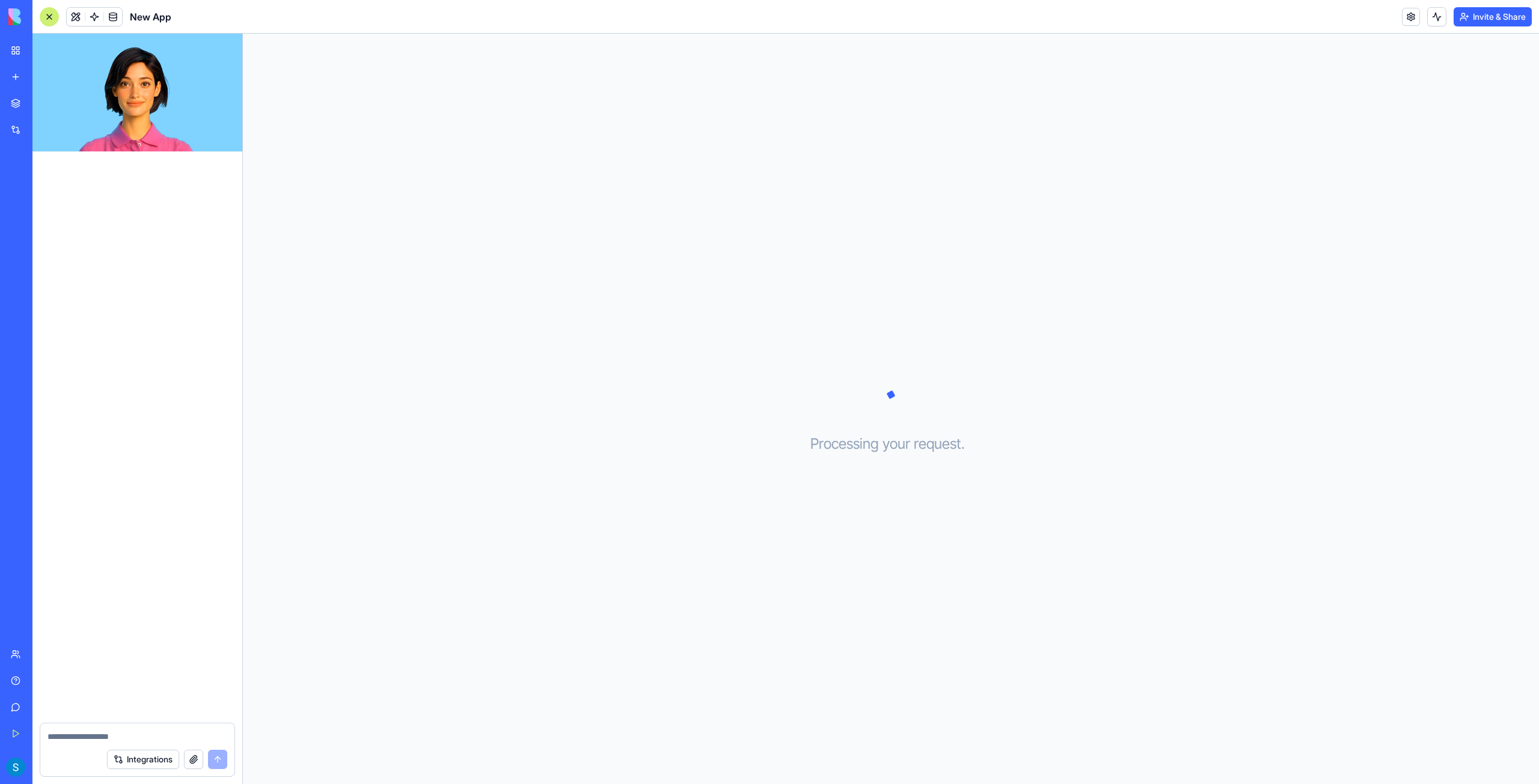
click at [146, 116] on video at bounding box center [138, 92] width 210 height 118
click at [122, 250] on div at bounding box center [138, 462] width 210 height 523
click at [887, 281] on div "Processing your request . . ." at bounding box center [891, 408] width 1296 height 751
drag, startPoint x: 674, startPoint y: 393, endPoint x: 644, endPoint y: 458, distance: 71.6
click at [673, 395] on div "Processing your request . . ." at bounding box center [891, 408] width 1296 height 751
